Goal: Task Accomplishment & Management: Complete application form

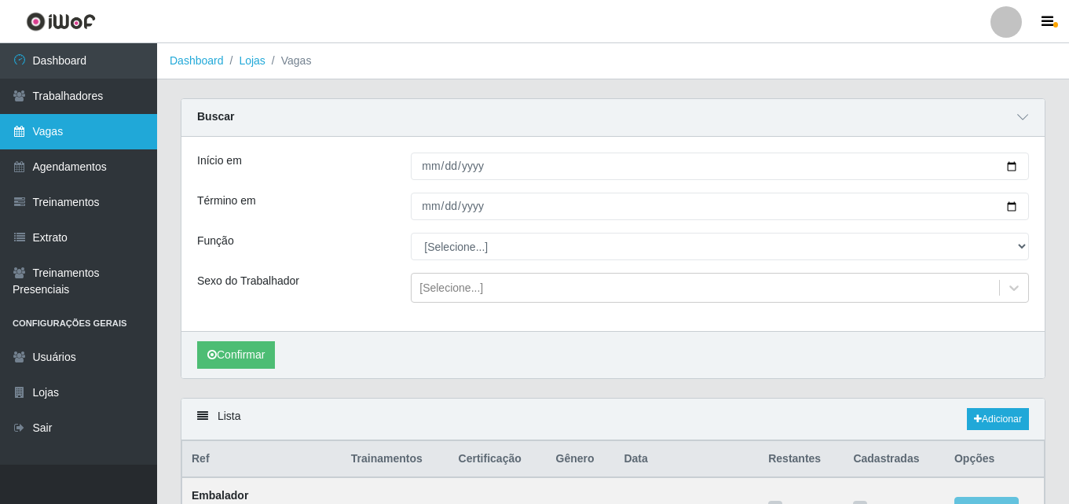
click at [55, 128] on link "Vagas" at bounding box center [78, 131] width 157 height 35
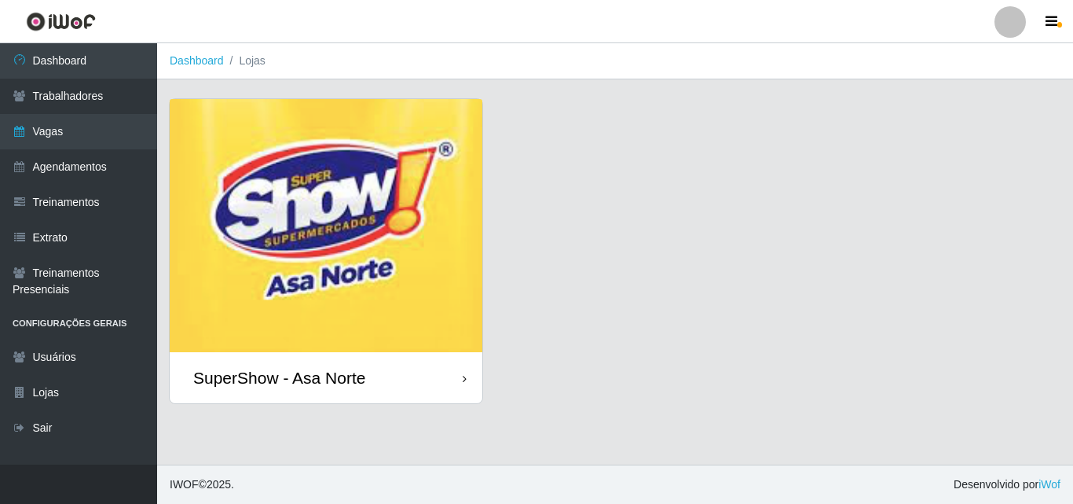
click at [266, 228] on img at bounding box center [326, 225] width 313 height 253
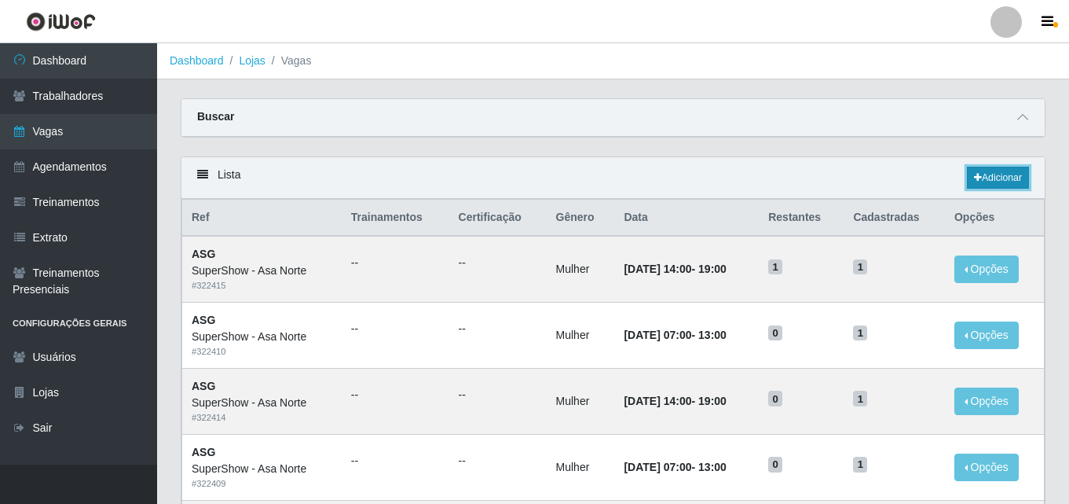
click at [1014, 179] on link "Adicionar" at bounding box center [998, 178] width 62 height 22
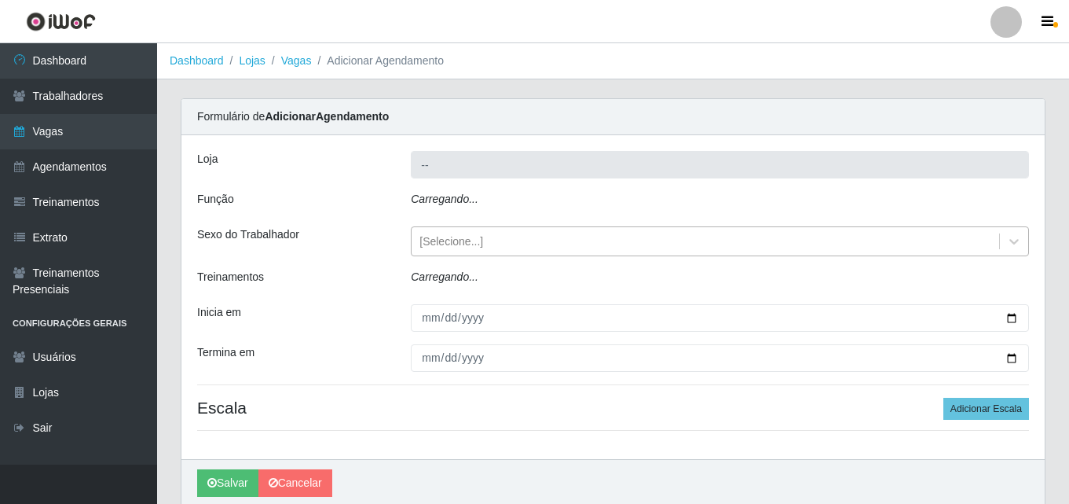
type input "SuperShow - Asa Norte"
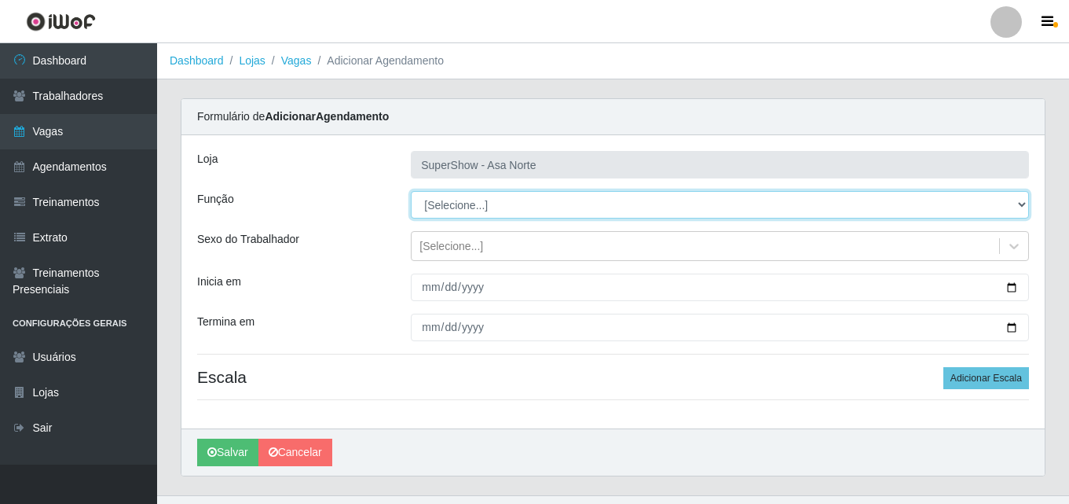
drag, startPoint x: 1017, startPoint y: 206, endPoint x: 508, endPoint y: 222, distance: 510.1
click at [1013, 207] on select "[Selecione...] ASG ASG + ASG ++ Auxiliar de Depósito Auxiliar de Depósito + Aux…" at bounding box center [720, 204] width 618 height 27
select select "1"
click at [411, 191] on select "[Selecione...] ASG ASG + ASG ++ Auxiliar de Depósito Auxiliar de Depósito + Aux…" at bounding box center [720, 204] width 618 height 27
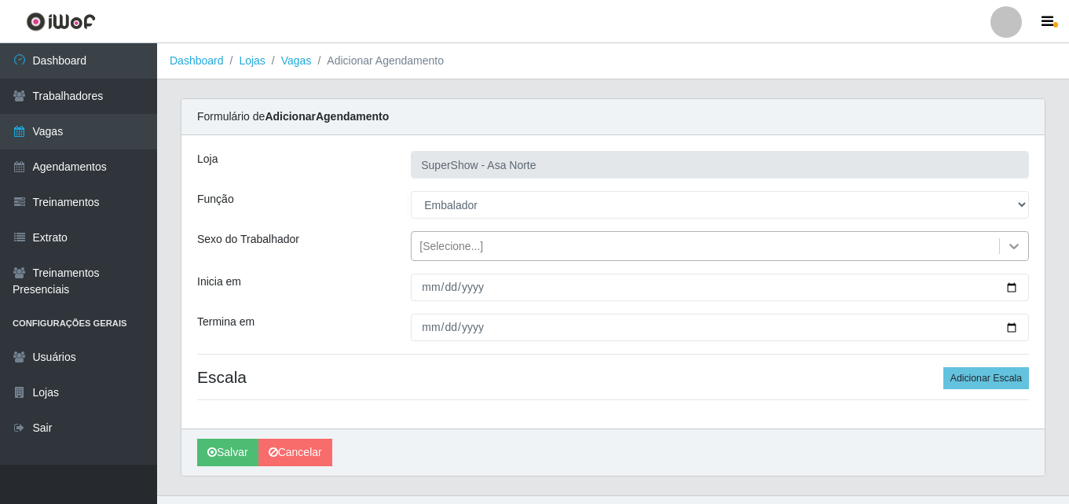
click at [1013, 241] on icon at bounding box center [1014, 246] width 16 height 16
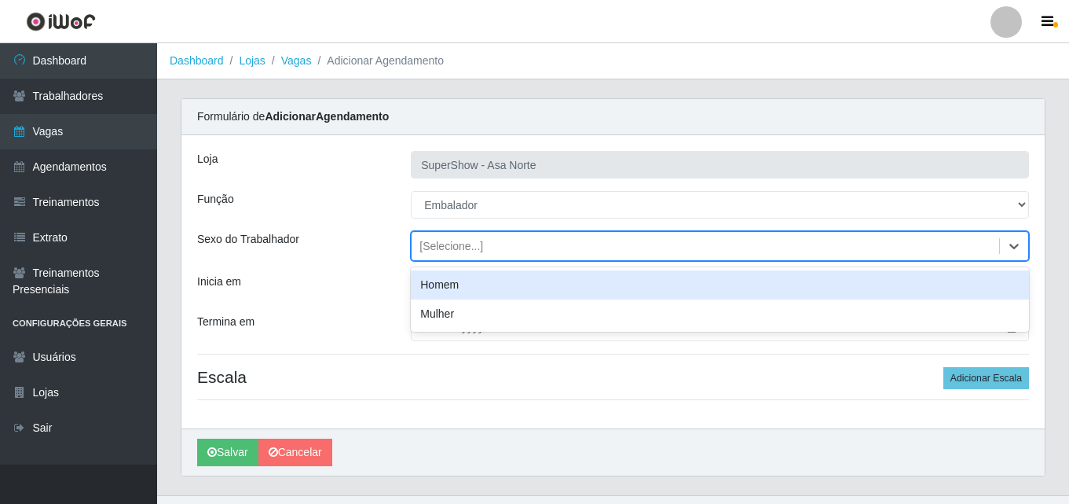
drag, startPoint x: 455, startPoint y: 285, endPoint x: 485, endPoint y: 293, distance: 30.9
click at [455, 287] on div "Homem" at bounding box center [720, 284] width 618 height 29
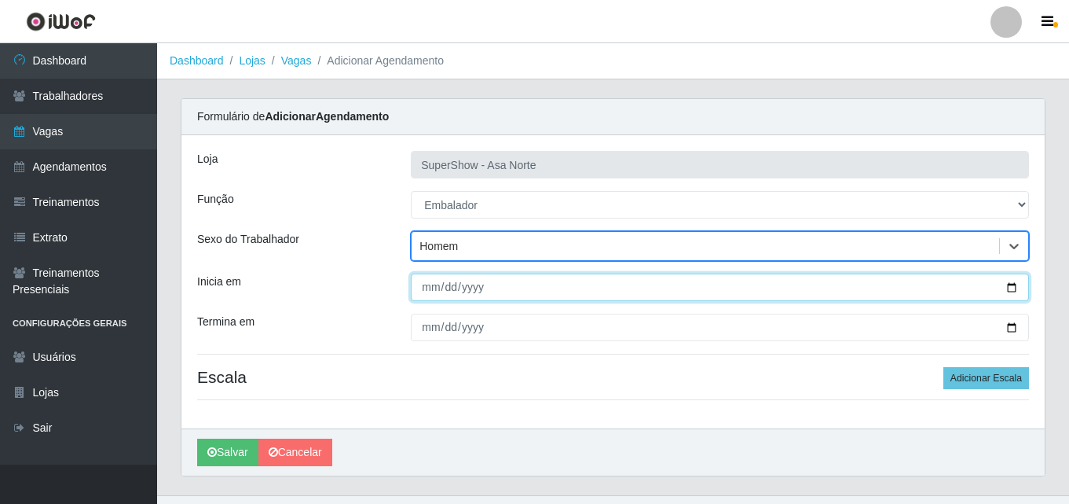
click at [1010, 288] on input "Inicia em" at bounding box center [720, 286] width 618 height 27
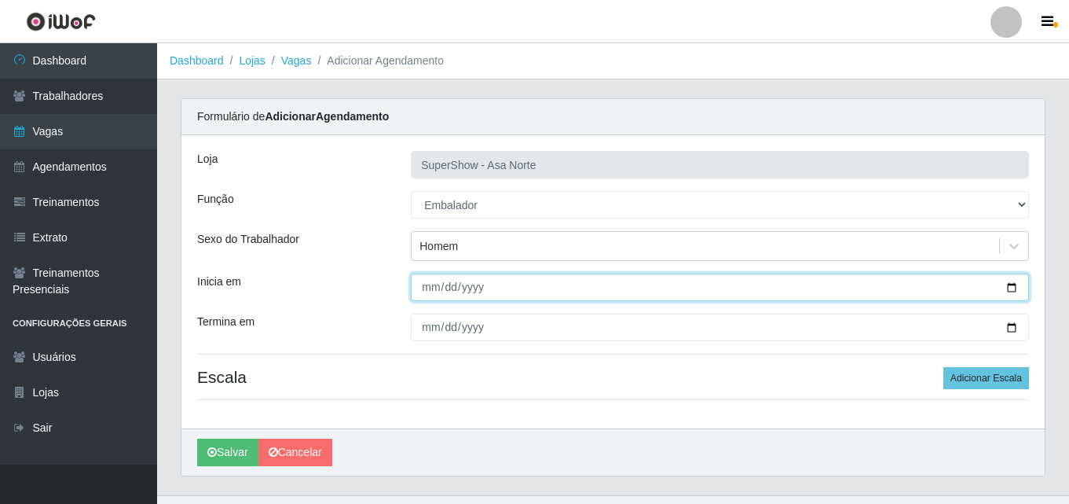
type input "[DATE]"
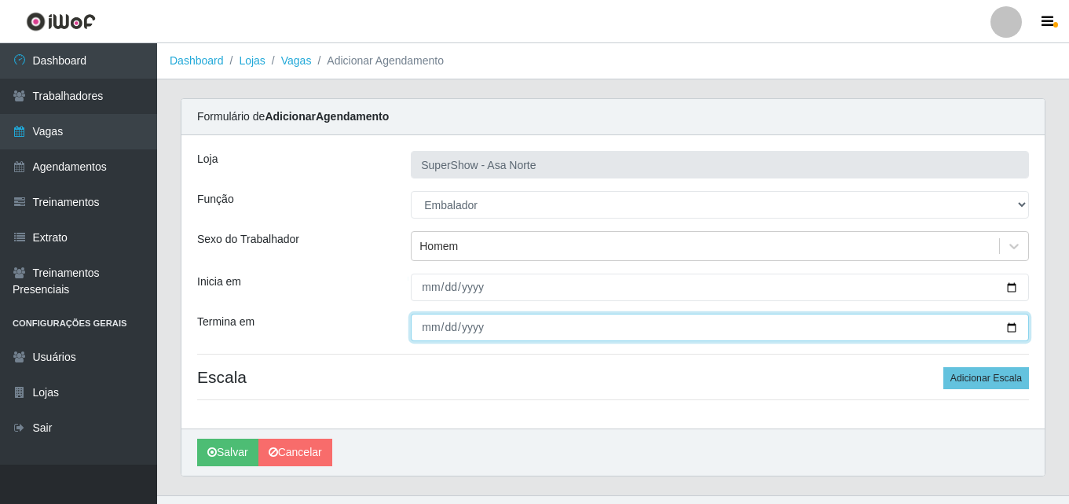
drag, startPoint x: 1010, startPoint y: 326, endPoint x: 1001, endPoint y: 326, distance: 8.6
click at [1003, 326] on input "Termina em" at bounding box center [720, 326] width 618 height 27
drag, startPoint x: 1013, startPoint y: 328, endPoint x: 838, endPoint y: 294, distance: 177.7
click at [1012, 328] on input "Termina em" at bounding box center [720, 326] width 618 height 27
type input "[DATE]"
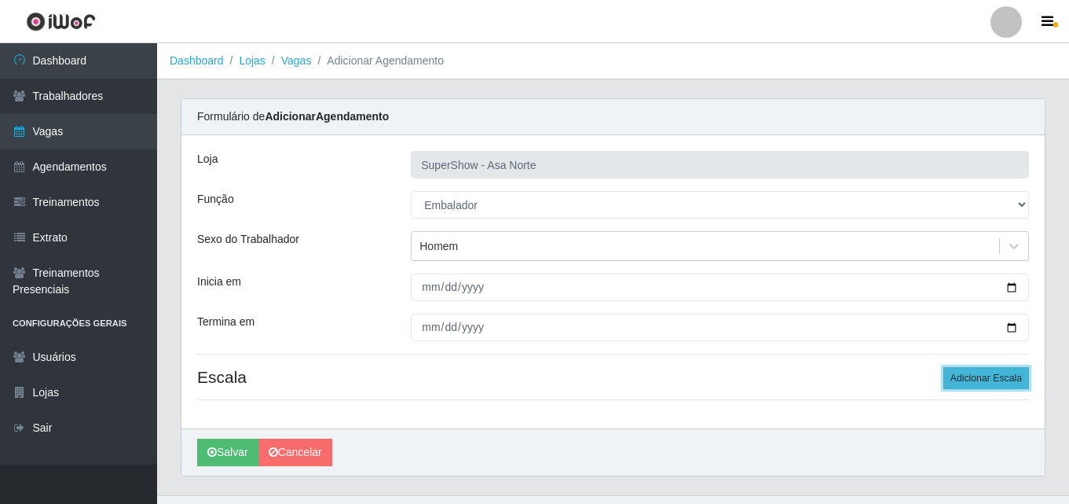
drag, startPoint x: 990, startPoint y: 379, endPoint x: 949, endPoint y: 379, distance: 40.9
click at [989, 380] on button "Adicionar Escala" at bounding box center [987, 378] width 86 height 22
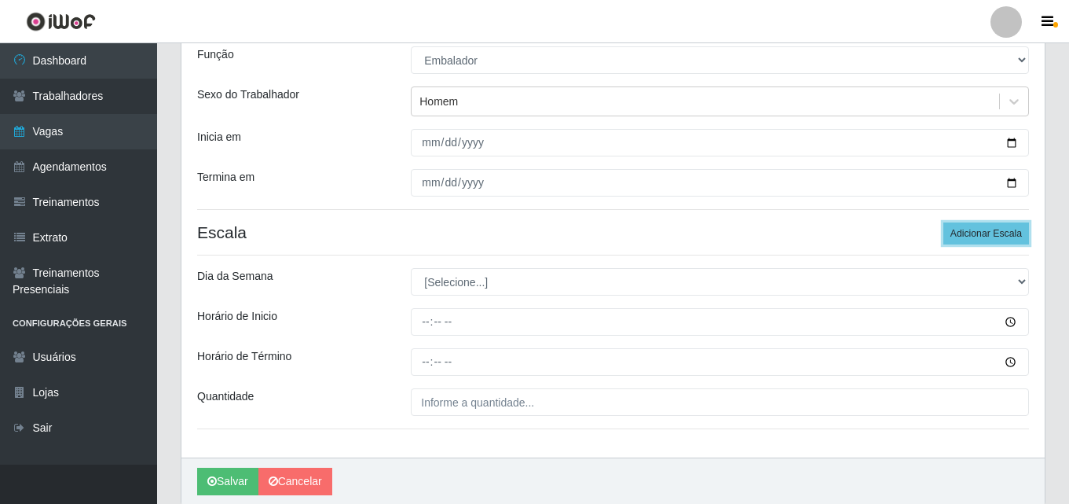
scroll to position [204, 0]
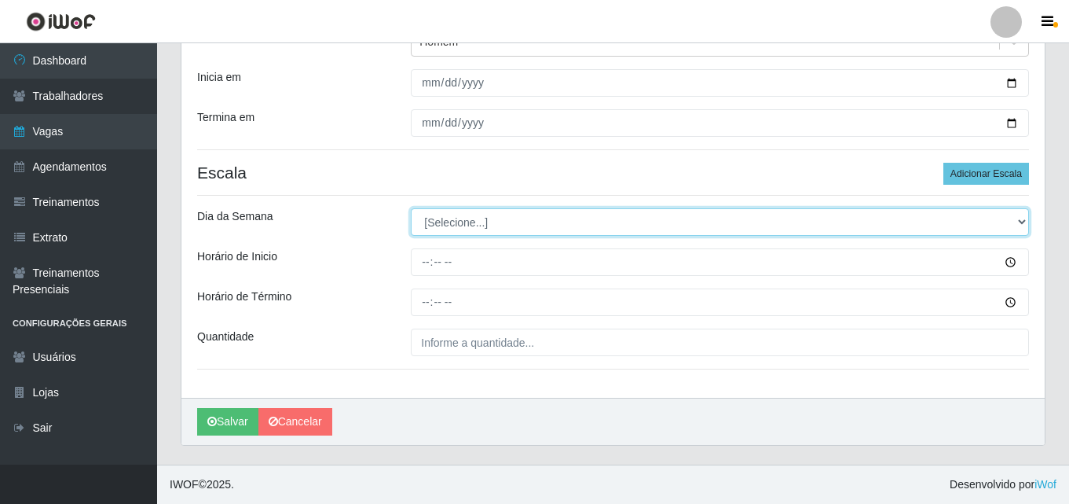
drag, startPoint x: 1021, startPoint y: 222, endPoint x: 921, endPoint y: 217, distance: 99.9
click at [1017, 221] on select "[Selecione...] Segunda Terça Quarta Quinta Sexta Sábado Domingo" at bounding box center [720, 221] width 618 height 27
select select "5"
click at [411, 208] on select "[Selecione...] Segunda Terça Quarta Quinta Sexta Sábado Domingo" at bounding box center [720, 221] width 618 height 27
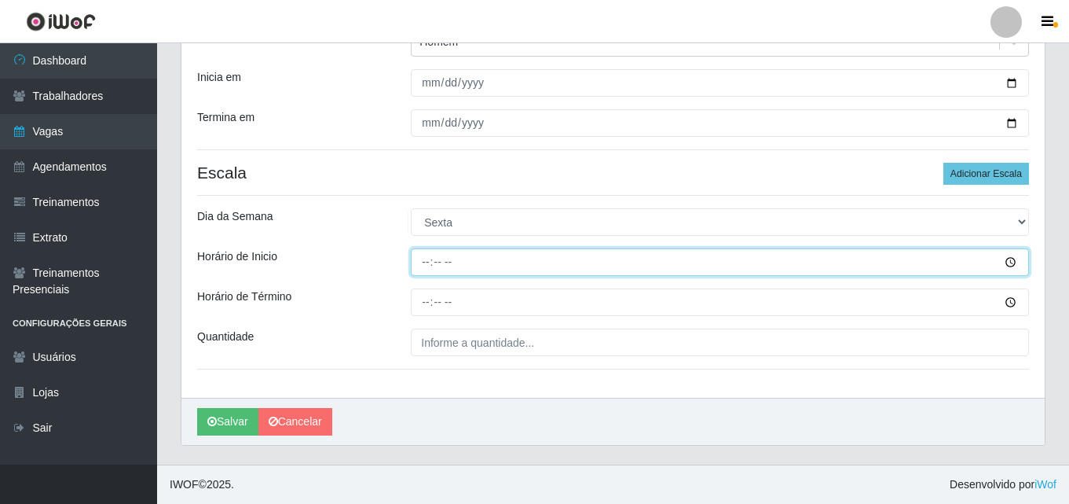
click at [430, 266] on input "Horário de Inicio" at bounding box center [720, 261] width 618 height 27
type input "08:00"
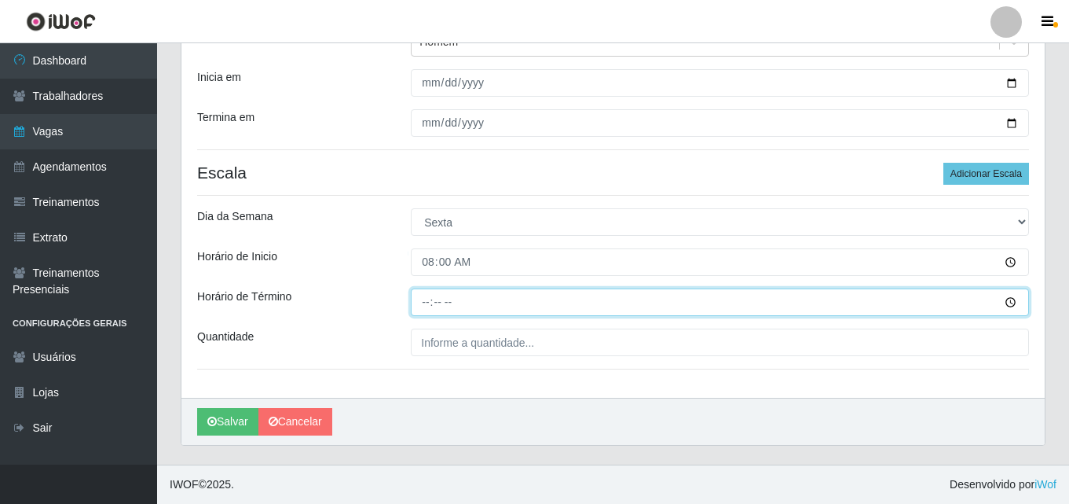
click at [423, 302] on input "Horário de Término" at bounding box center [720, 301] width 618 height 27
type input "14:00"
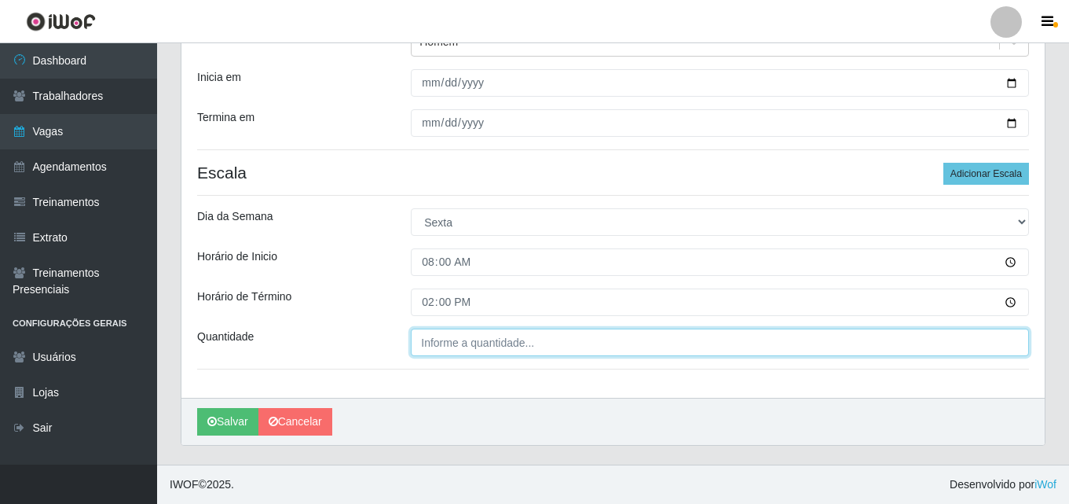
click at [455, 337] on input "Quantidade" at bounding box center [720, 341] width 618 height 27
type input "001"
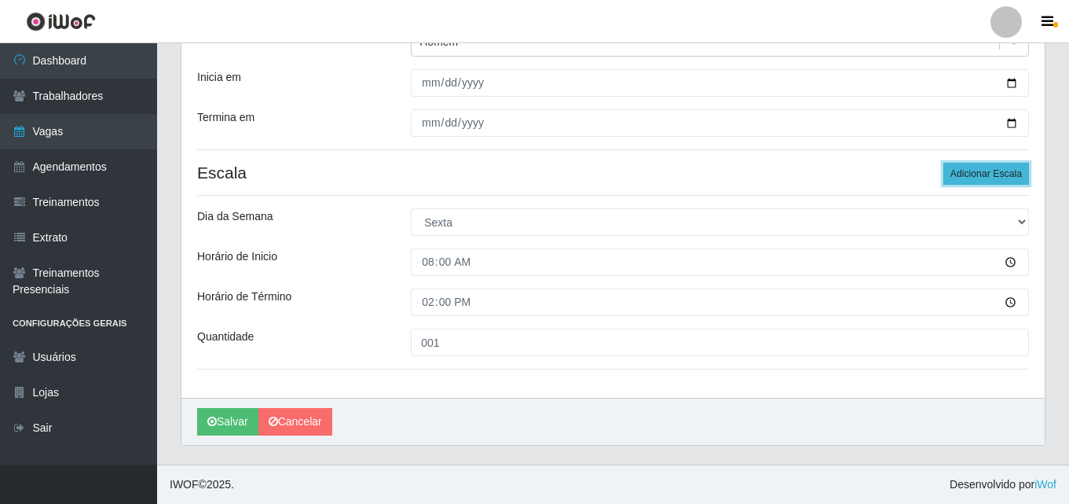
click at [978, 178] on button "Adicionar Escala" at bounding box center [987, 174] width 86 height 22
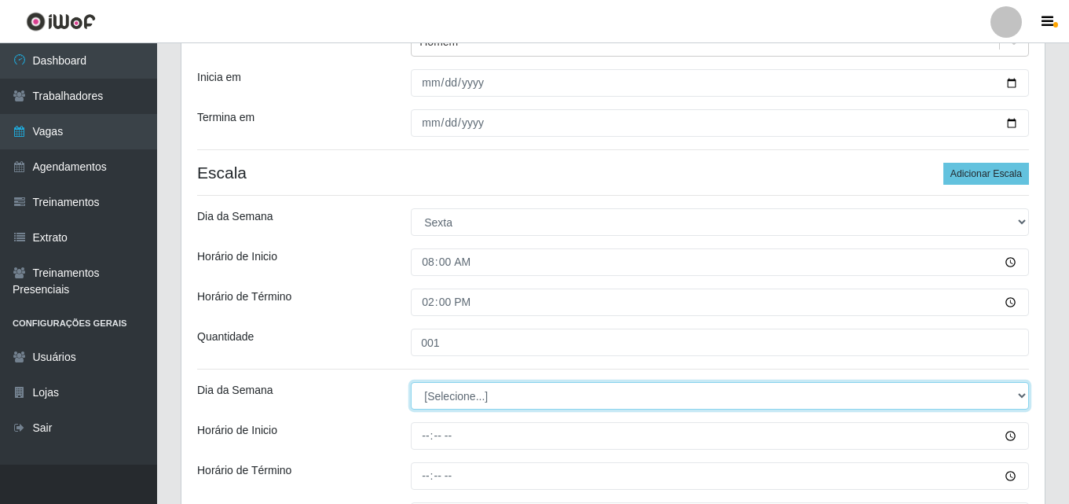
drag, startPoint x: 1020, startPoint y: 392, endPoint x: 972, endPoint y: 388, distance: 48.1
click at [1020, 391] on select "[Selecione...] Segunda Terça Quarta Quinta Sexta Sábado Domingo" at bounding box center [720, 395] width 618 height 27
select select "5"
click at [411, 382] on select "[Selecione...] Segunda Terça Quarta Quinta Sexta Sábado Domingo" at bounding box center [720, 395] width 618 height 27
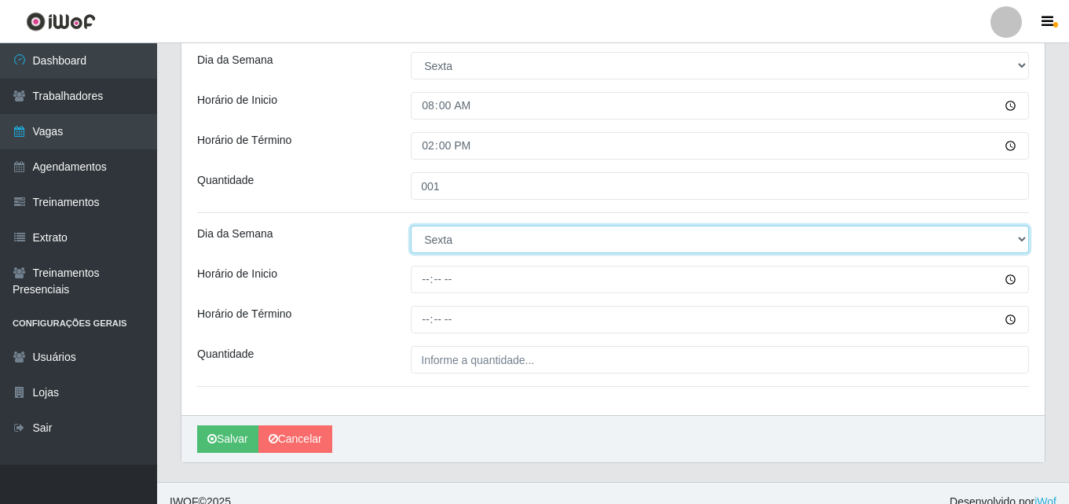
scroll to position [361, 0]
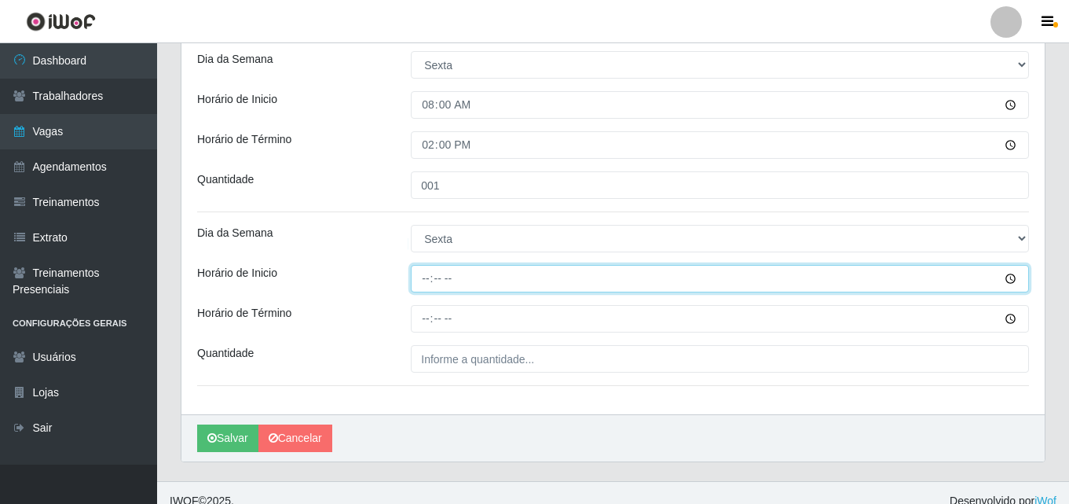
click at [426, 276] on input "Horário de Inicio" at bounding box center [720, 278] width 618 height 27
type input "12:00"
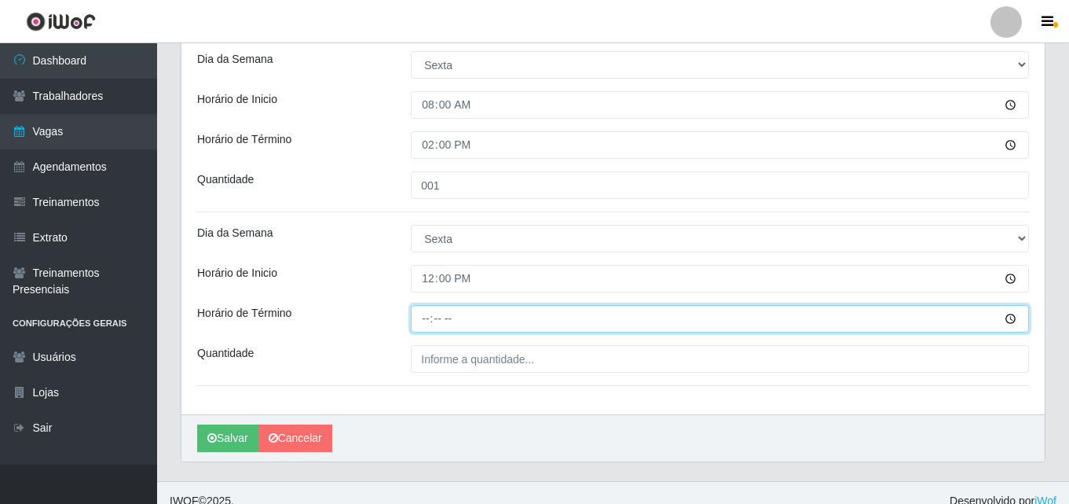
click at [429, 314] on input "Horário de Término" at bounding box center [720, 318] width 618 height 27
type input "17:00"
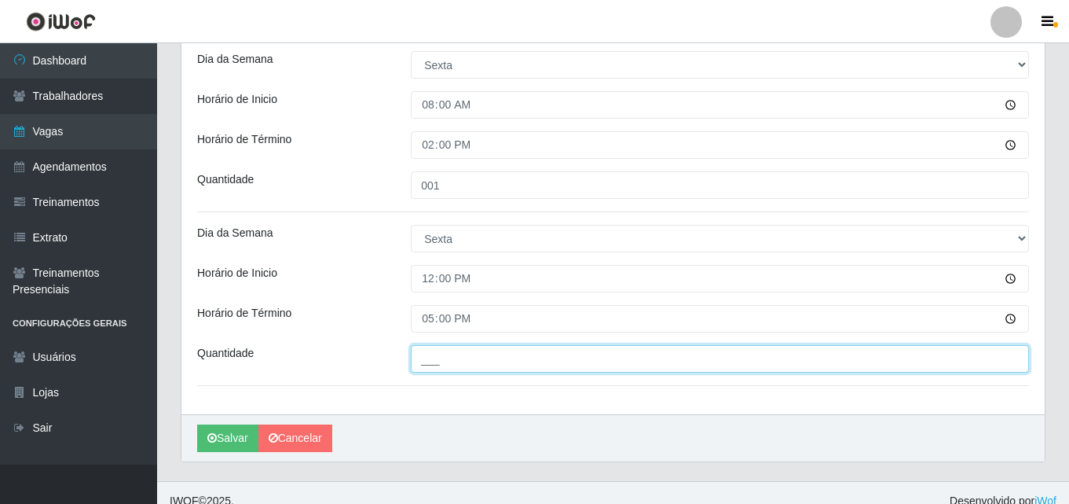
click at [470, 369] on input "___" at bounding box center [720, 358] width 618 height 27
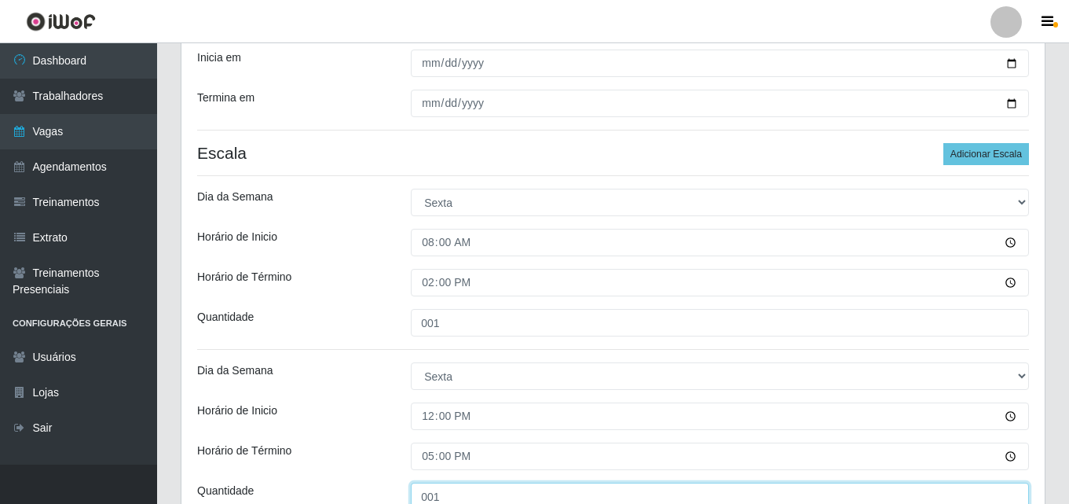
scroll to position [204, 0]
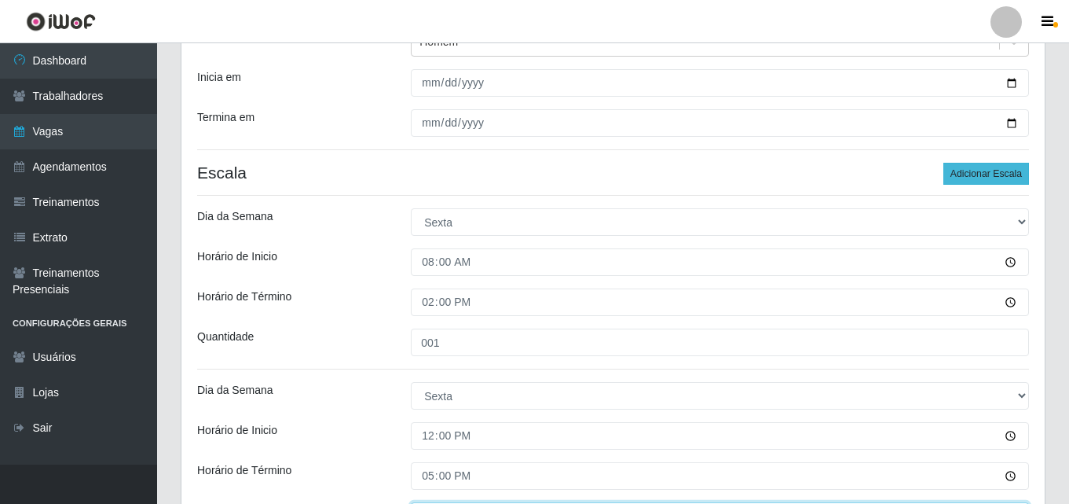
type input "001"
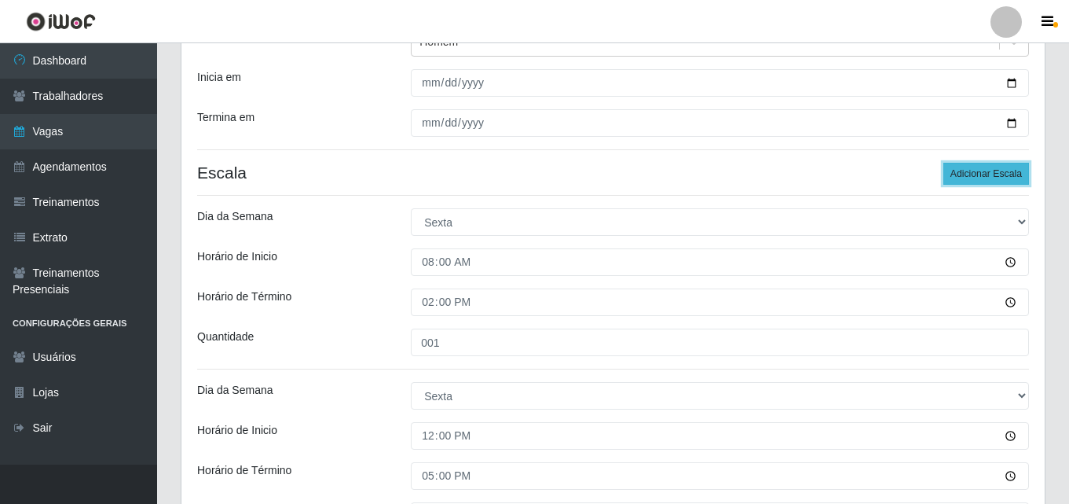
click at [981, 175] on button "Adicionar Escala" at bounding box center [987, 174] width 86 height 22
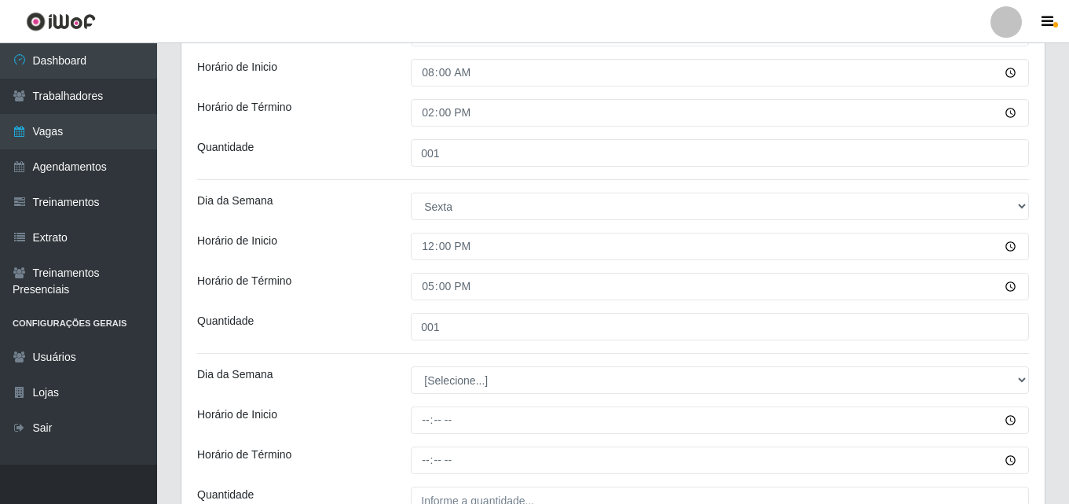
scroll to position [440, 0]
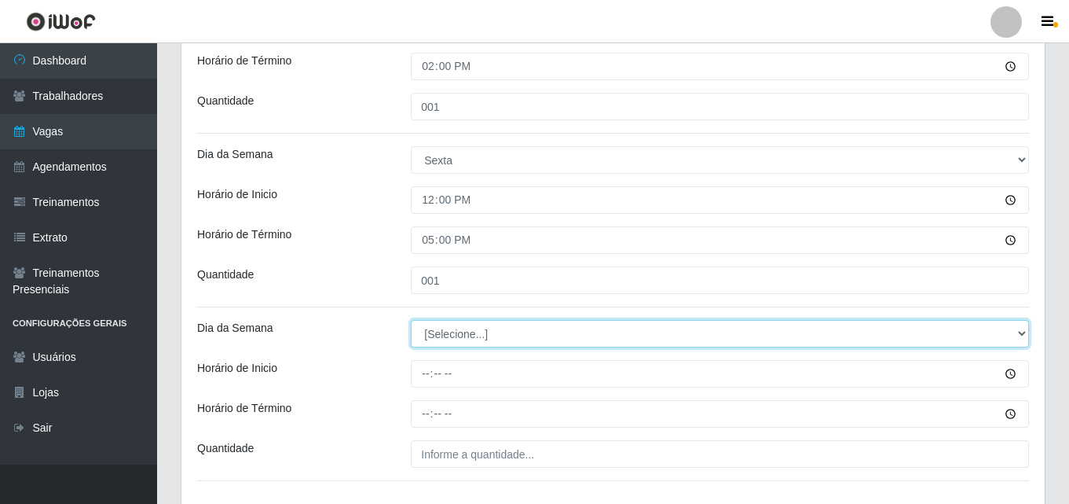
drag, startPoint x: 1019, startPoint y: 328, endPoint x: 951, endPoint y: 323, distance: 68.5
click at [1019, 328] on select "[Selecione...] Segunda Terça Quarta Quinta Sexta Sábado Domingo" at bounding box center [720, 333] width 618 height 27
select select "5"
click at [411, 320] on select "[Selecione...] Segunda Terça Quarta Quinta Sexta Sábado Domingo" at bounding box center [720, 333] width 618 height 27
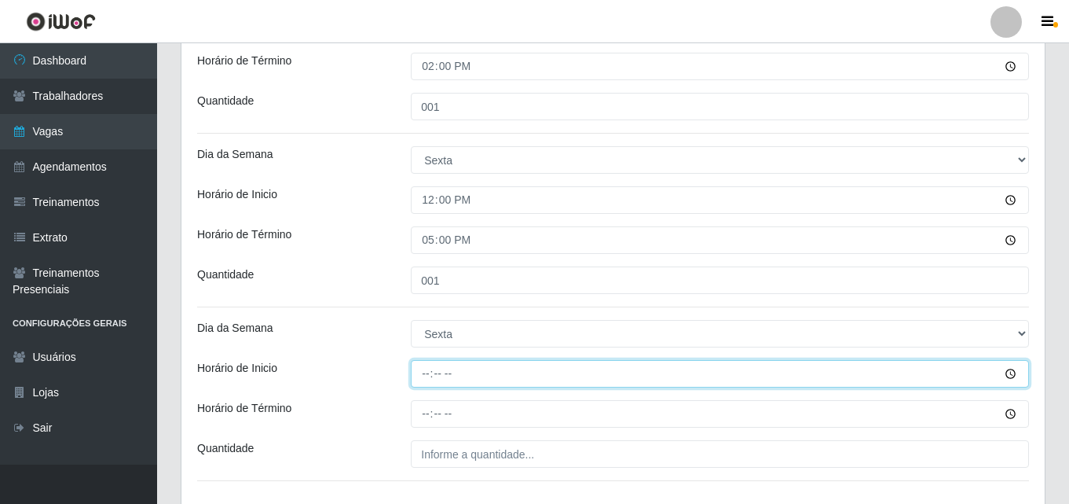
drag, startPoint x: 426, startPoint y: 380, endPoint x: 431, endPoint y: 391, distance: 12.0
click at [427, 383] on input "Horário de Inicio" at bounding box center [720, 373] width 618 height 27
type input "15:20"
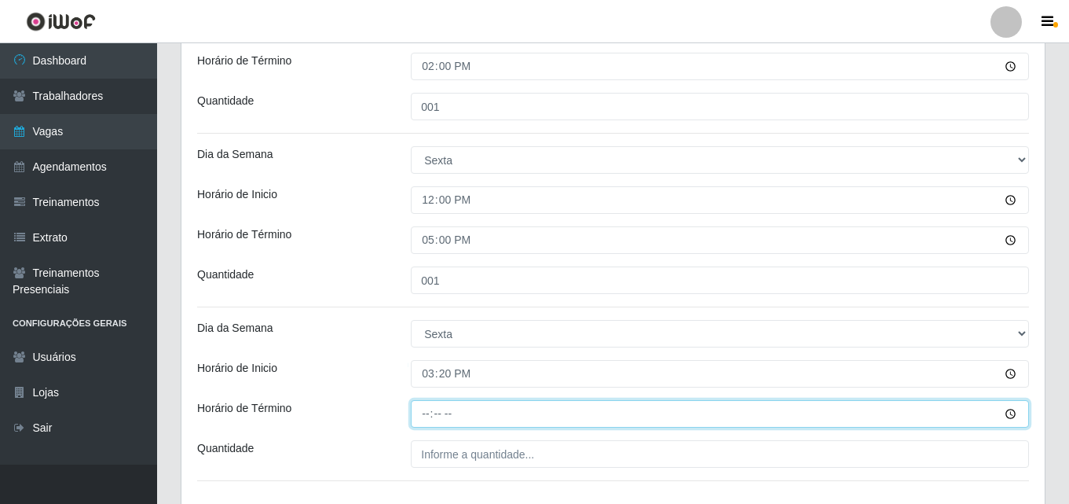
click at [429, 416] on input "Horário de Término" at bounding box center [720, 413] width 618 height 27
type input "21:20"
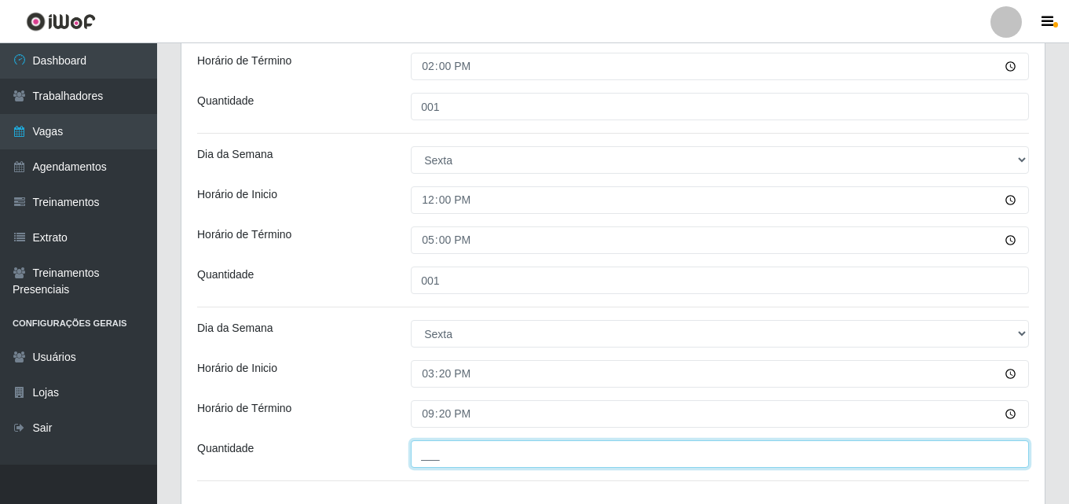
click at [446, 459] on input "___" at bounding box center [720, 453] width 618 height 27
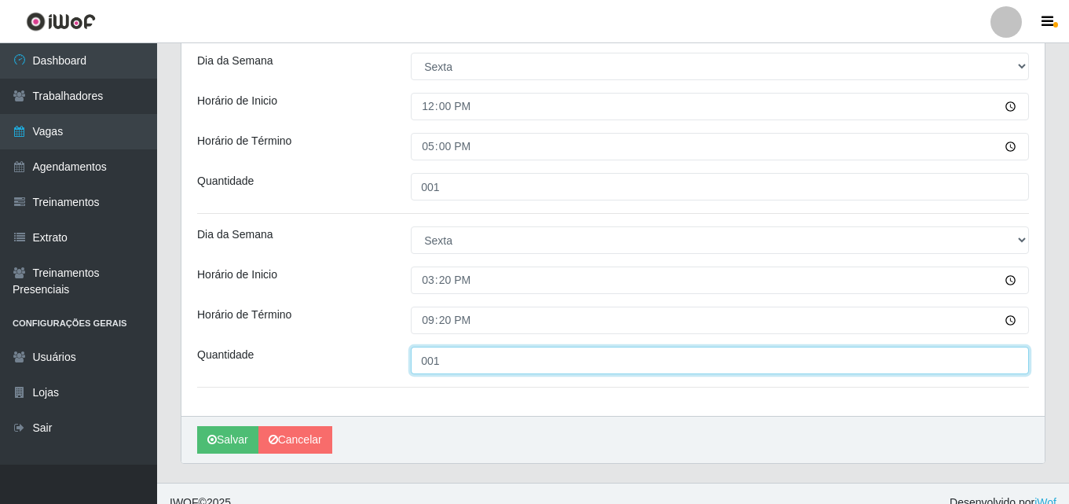
scroll to position [552, 0]
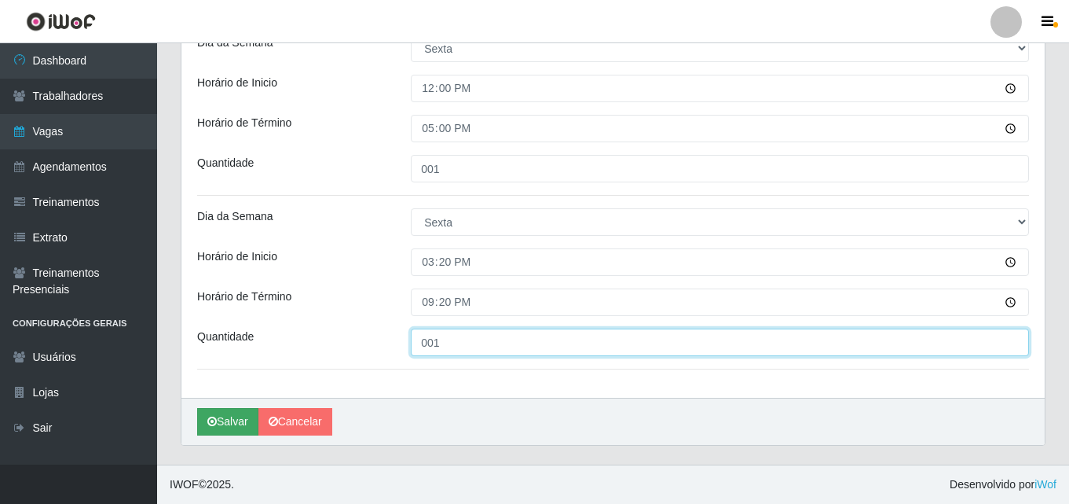
type input "001"
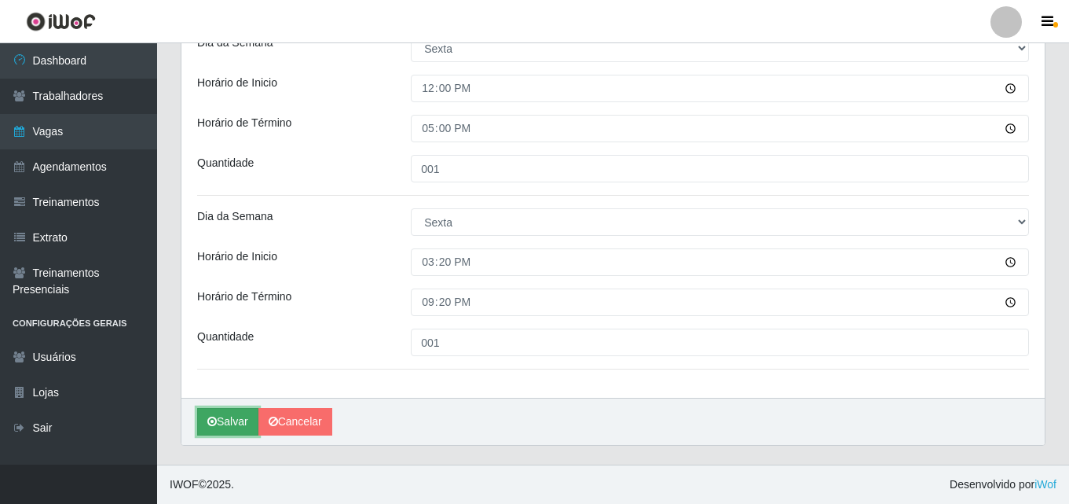
click at [223, 417] on button "Salvar" at bounding box center [227, 421] width 61 height 27
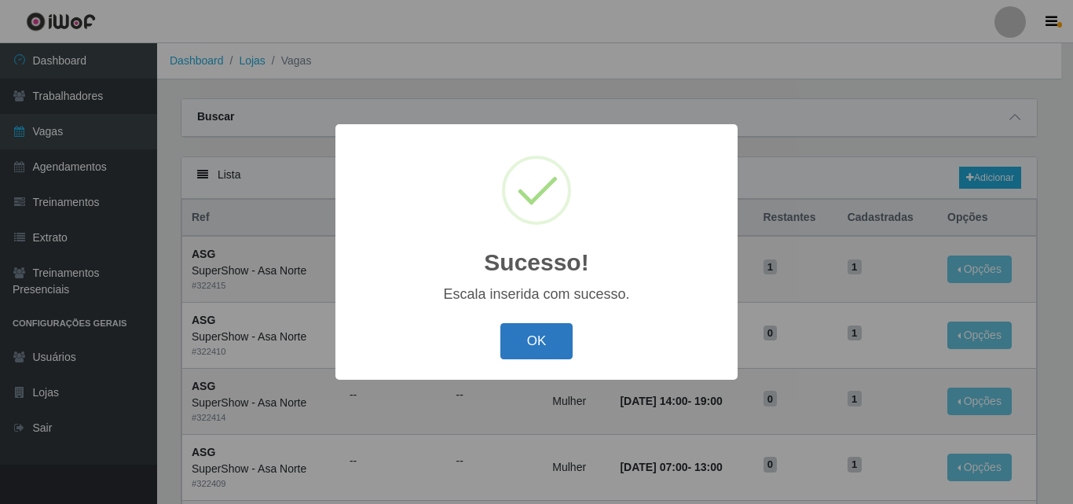
click at [551, 346] on button "OK" at bounding box center [536, 341] width 73 height 37
